Goal: Leave review/rating: Leave review/rating

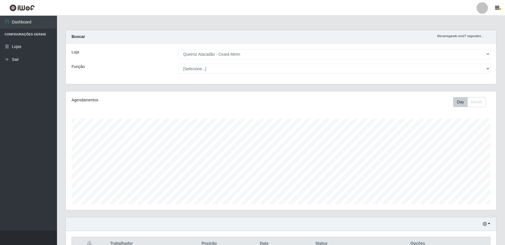
select select "465"
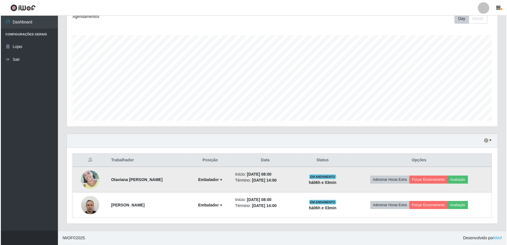
scroll to position [118, 430]
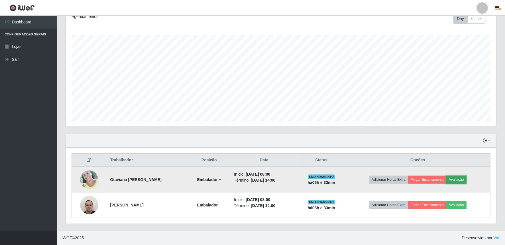
click at [465, 180] on button "Avaliação" at bounding box center [456, 179] width 20 height 8
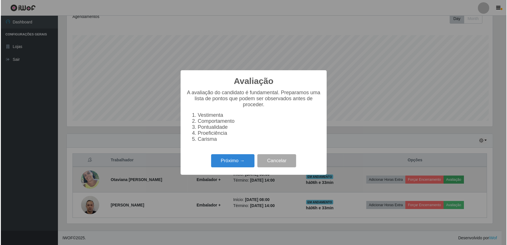
scroll to position [118, 427]
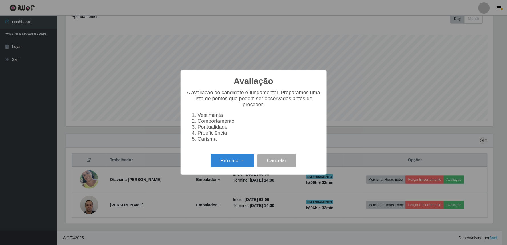
click at [242, 154] on div "Avaliação × A avaliação do candidato é fundamental. Preparamos uma lista de pon…" at bounding box center [253, 122] width 146 height 104
click at [242, 157] on button "Próximo →" at bounding box center [232, 160] width 43 height 13
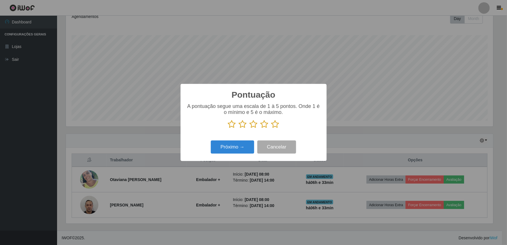
scroll to position [284923, 284614]
click at [276, 126] on icon at bounding box center [275, 124] width 8 height 9
click at [271, 128] on input "radio" at bounding box center [271, 128] width 0 height 0
click at [235, 149] on button "Próximo →" at bounding box center [232, 146] width 43 height 13
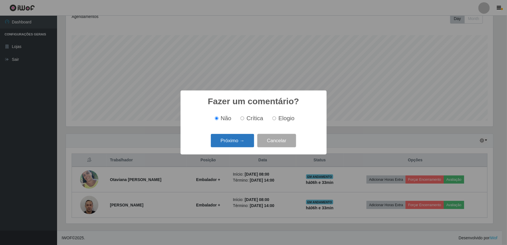
click at [244, 142] on button "Próximo →" at bounding box center [232, 140] width 43 height 13
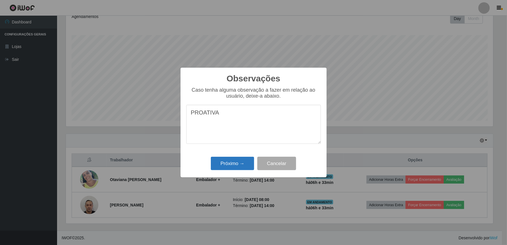
type textarea "PROATIVA"
click at [238, 160] on button "Próximo →" at bounding box center [232, 162] width 43 height 13
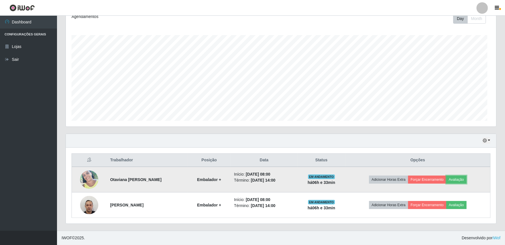
scroll to position [118, 430]
click at [442, 177] on button "Forçar Encerramento" at bounding box center [427, 179] width 38 height 8
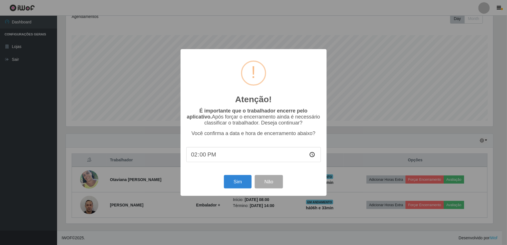
click at [251, 198] on div "Atenção! × É importante que o trabalhador encerre pelo aplicativo. Após forçar …" at bounding box center [253, 122] width 507 height 245
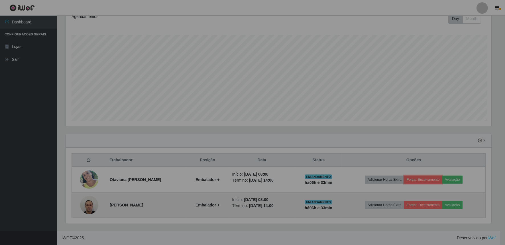
scroll to position [118, 430]
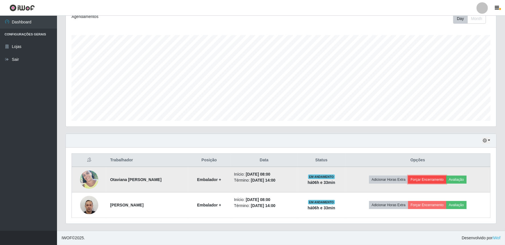
click at [426, 178] on button "Forçar Encerramento" at bounding box center [427, 179] width 38 height 8
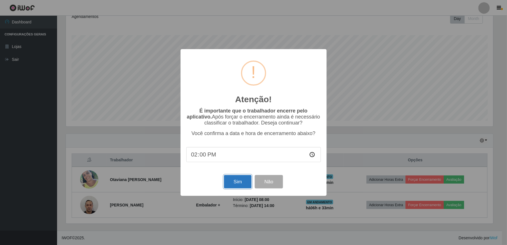
click at [244, 179] on button "Sim" at bounding box center [238, 181] width 28 height 13
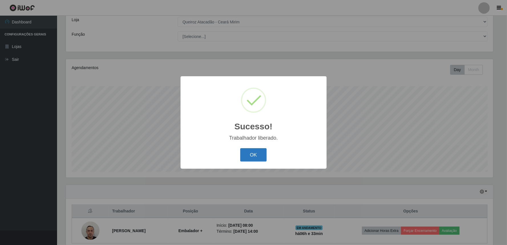
click at [252, 153] on button "OK" at bounding box center [253, 154] width 27 height 13
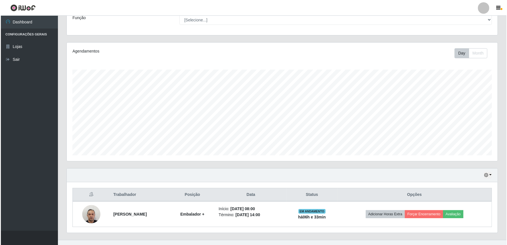
scroll to position [58, 0]
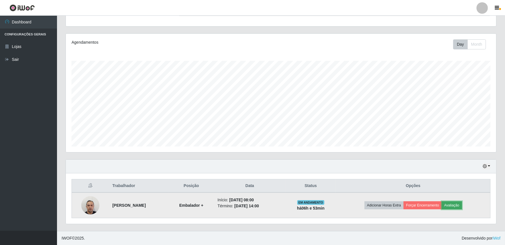
click at [458, 203] on button "Avaliação" at bounding box center [452, 205] width 20 height 8
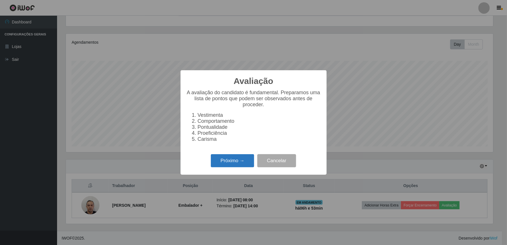
click at [230, 164] on button "Próximo →" at bounding box center [232, 160] width 43 height 13
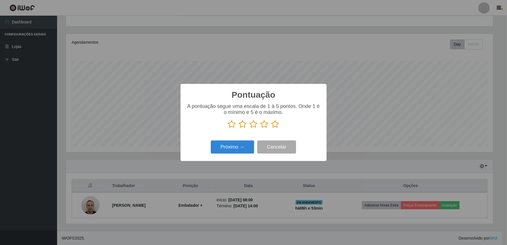
click at [274, 127] on icon at bounding box center [275, 124] width 8 height 9
click at [271, 128] on input "radio" at bounding box center [271, 128] width 0 height 0
click at [242, 144] on button "Próximo →" at bounding box center [232, 146] width 43 height 13
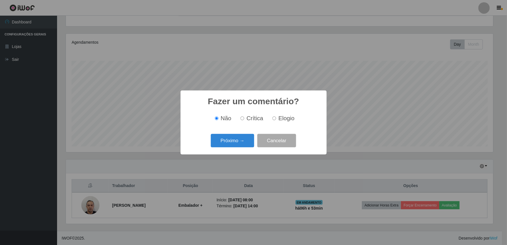
click at [242, 144] on button "Próximo →" at bounding box center [232, 140] width 43 height 13
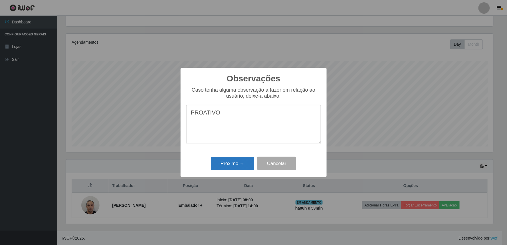
type textarea "PROATIVO"
click at [254, 161] on button "Próximo →" at bounding box center [232, 162] width 43 height 13
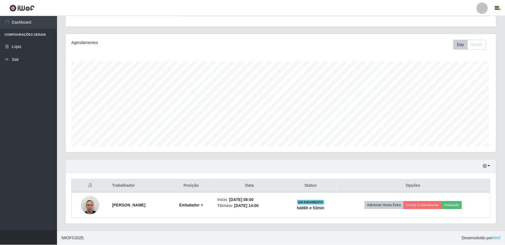
scroll to position [118, 430]
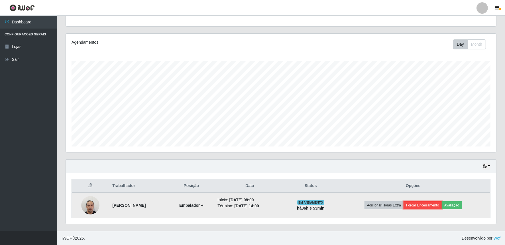
click at [430, 204] on button "Forçar Encerramento" at bounding box center [423, 205] width 38 height 8
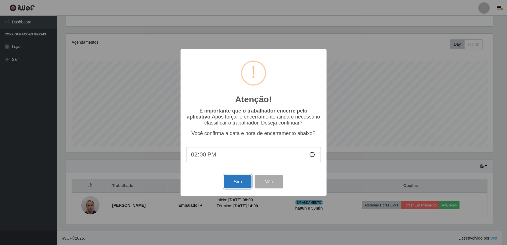
click at [227, 179] on button "Sim" at bounding box center [238, 181] width 28 height 13
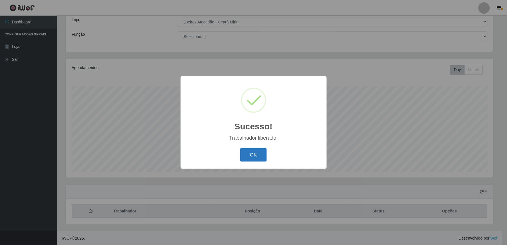
click at [264, 152] on button "OK" at bounding box center [253, 154] width 27 height 13
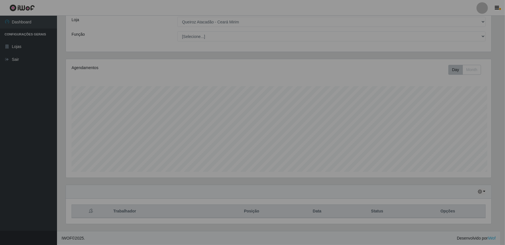
scroll to position [118, 430]
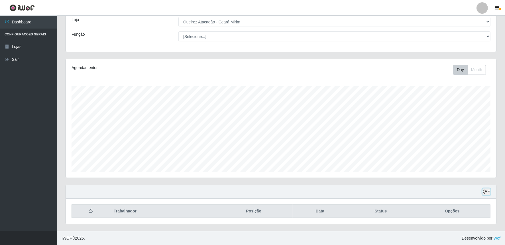
click at [490, 192] on button "button" at bounding box center [487, 191] width 8 height 7
click at [471, 154] on button "3 dias" at bounding box center [467, 158] width 45 height 12
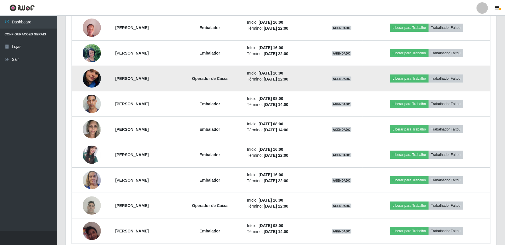
scroll to position [284923, 284611]
